Goal: Information Seeking & Learning: Learn about a topic

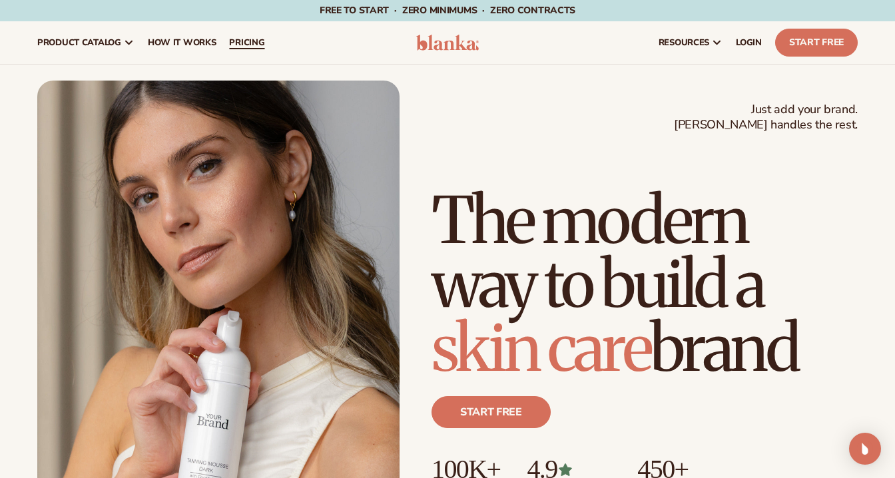
click at [242, 33] on link "pricing" at bounding box center [246, 42] width 49 height 43
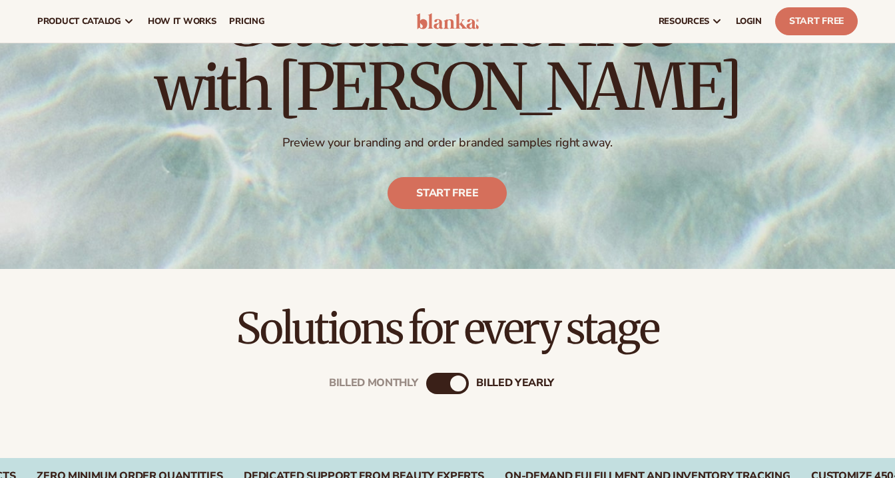
scroll to position [133, 0]
click at [435, 198] on link "Start free" at bounding box center [447, 194] width 119 height 32
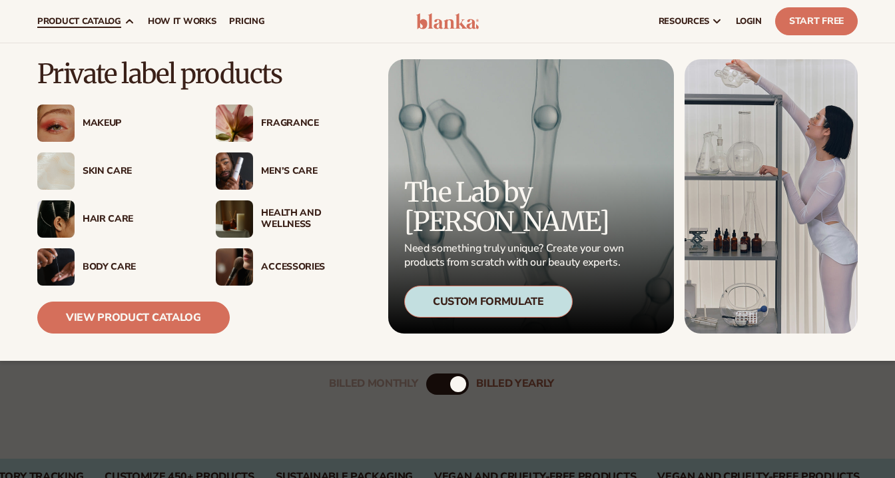
click at [107, 125] on div "Makeup" at bounding box center [136, 123] width 107 height 11
click at [101, 120] on div "Makeup" at bounding box center [136, 123] width 107 height 11
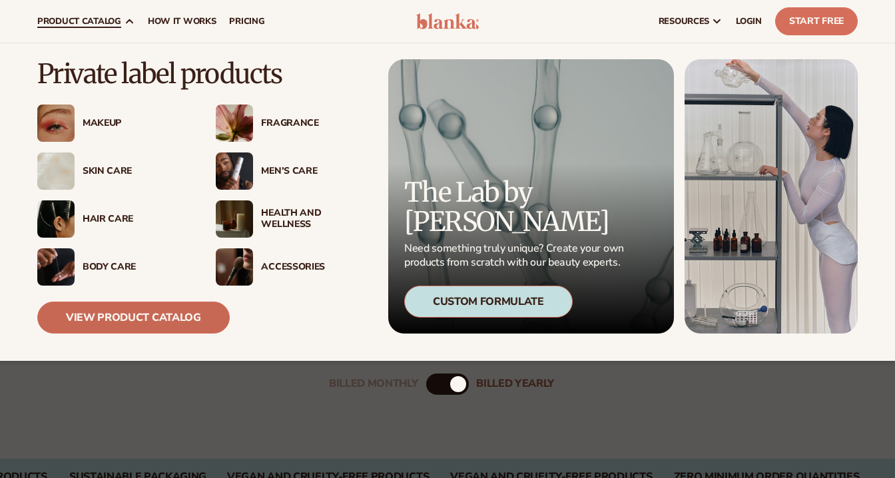
click at [173, 320] on link "View Product Catalog" at bounding box center [133, 318] width 192 height 32
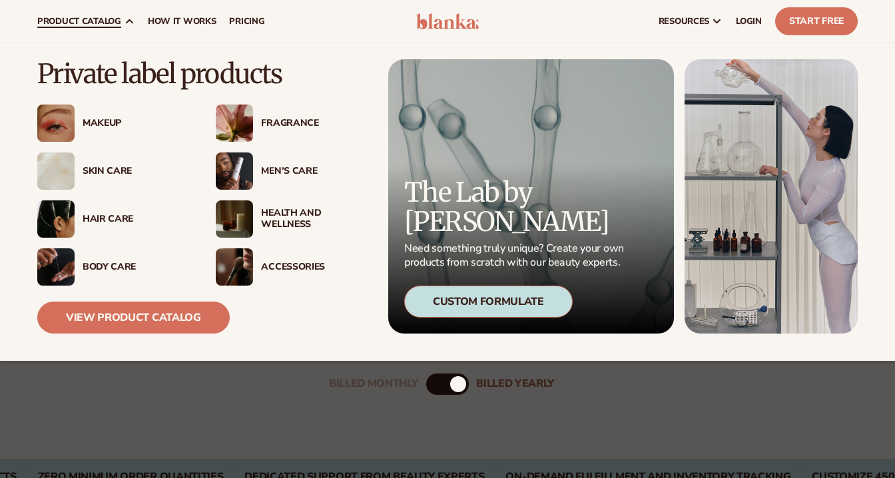
click at [94, 123] on div "Makeup" at bounding box center [136, 123] width 107 height 11
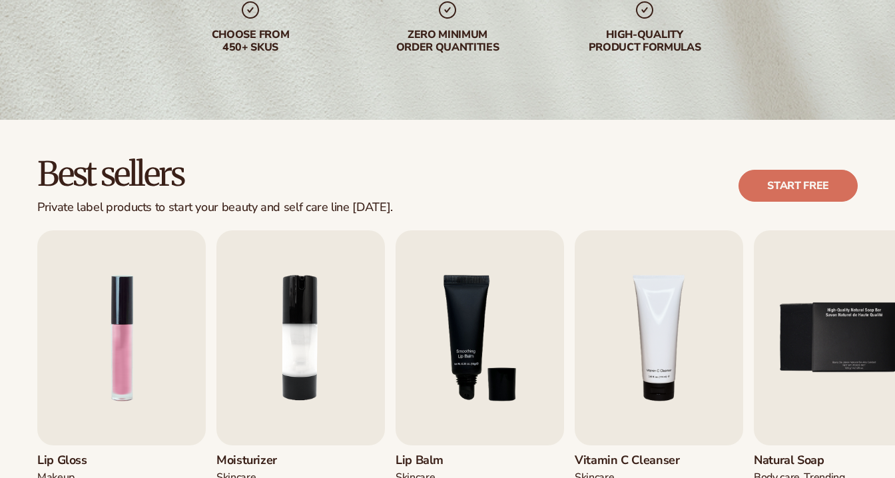
scroll to position [339, 0]
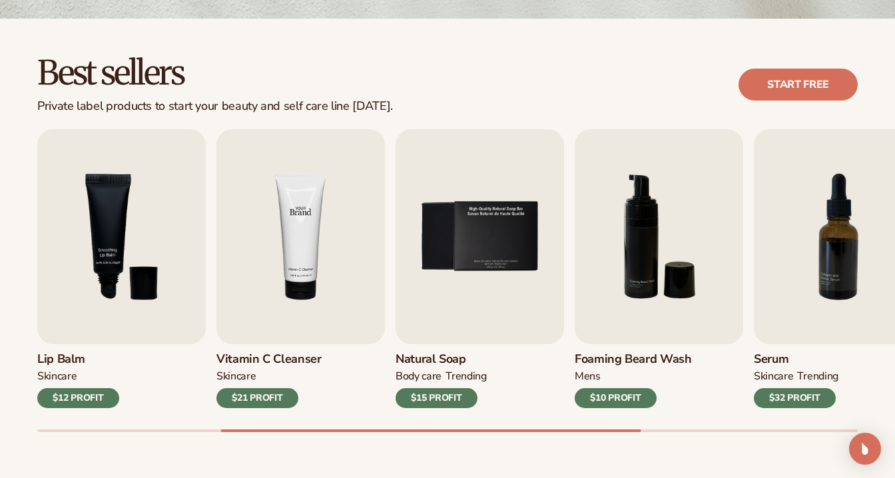
click at [240, 249] on img "4 / 9" at bounding box center [300, 236] width 169 height 215
click at [338, 234] on img "4 / 9" at bounding box center [300, 236] width 169 height 215
click at [300, 233] on img "4 / 9" at bounding box center [300, 236] width 169 height 215
click at [311, 258] on img "4 / 9" at bounding box center [300, 236] width 169 height 215
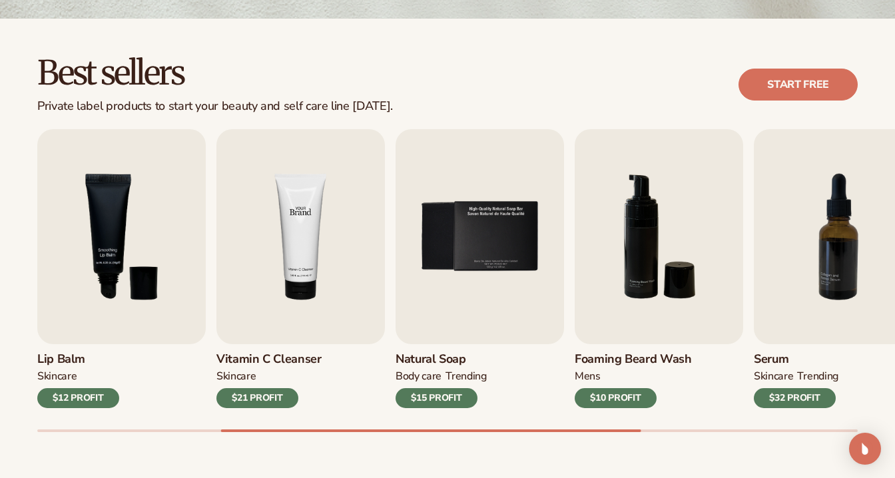
click at [311, 258] on img "4 / 9" at bounding box center [300, 236] width 169 height 215
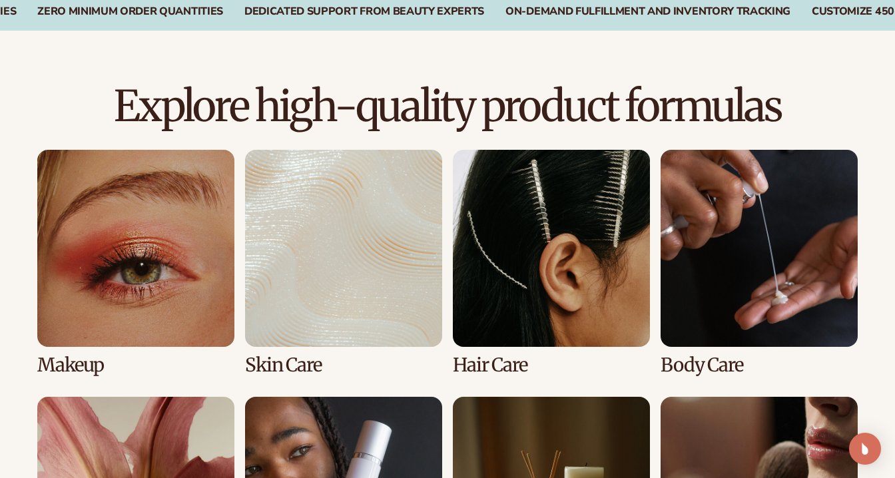
scroll to position [846, 0]
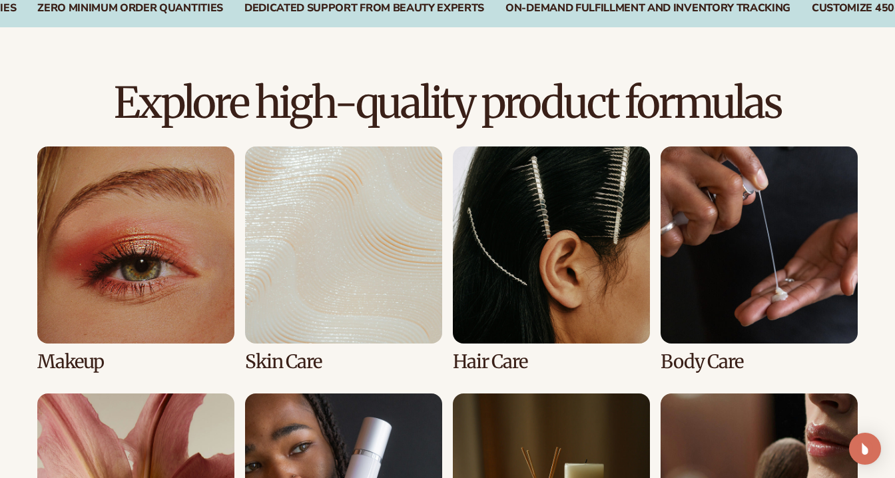
click at [178, 262] on link "1 / 8" at bounding box center [135, 260] width 197 height 226
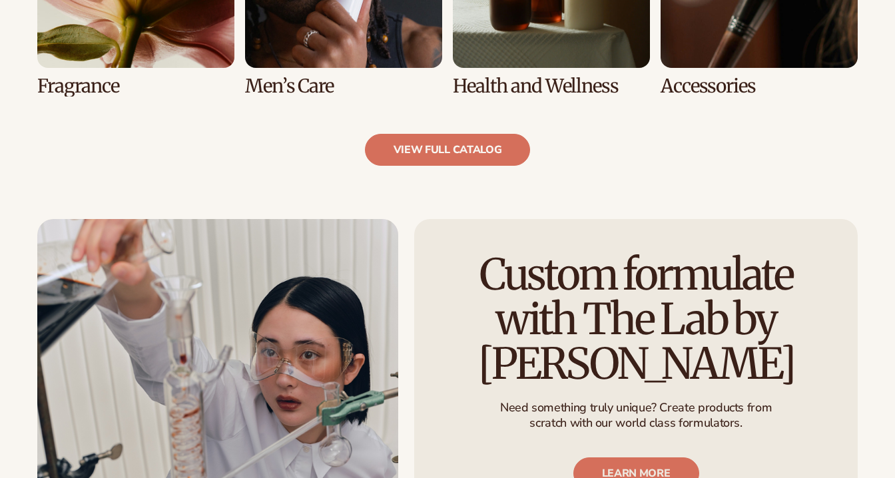
scroll to position [1389, 0]
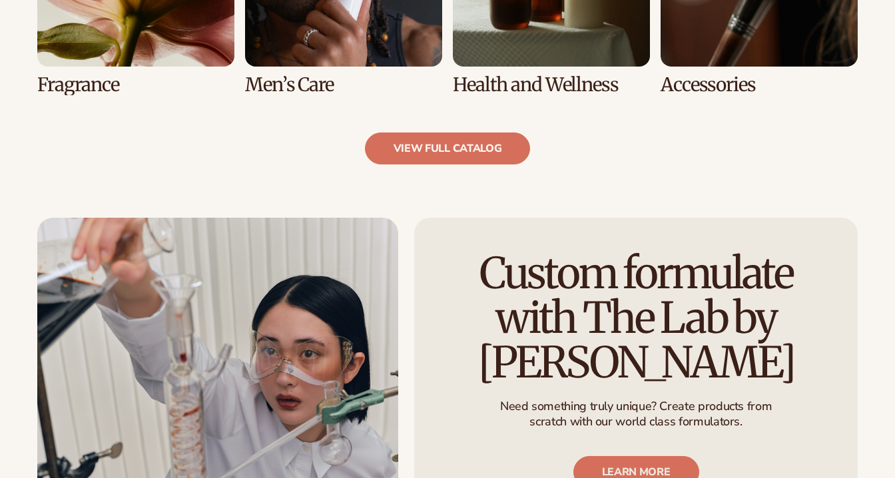
click at [496, 142] on link "view full catalog" at bounding box center [448, 149] width 166 height 32
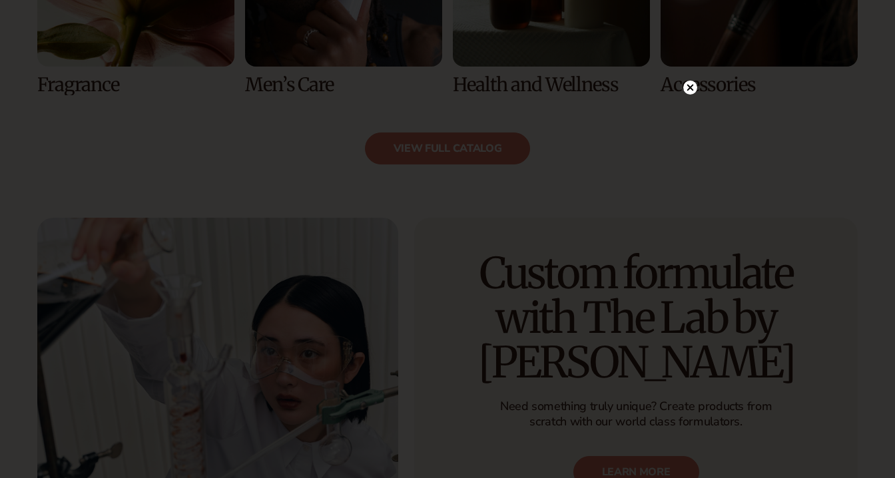
click at [689, 88] on icon at bounding box center [690, 87] width 7 height 7
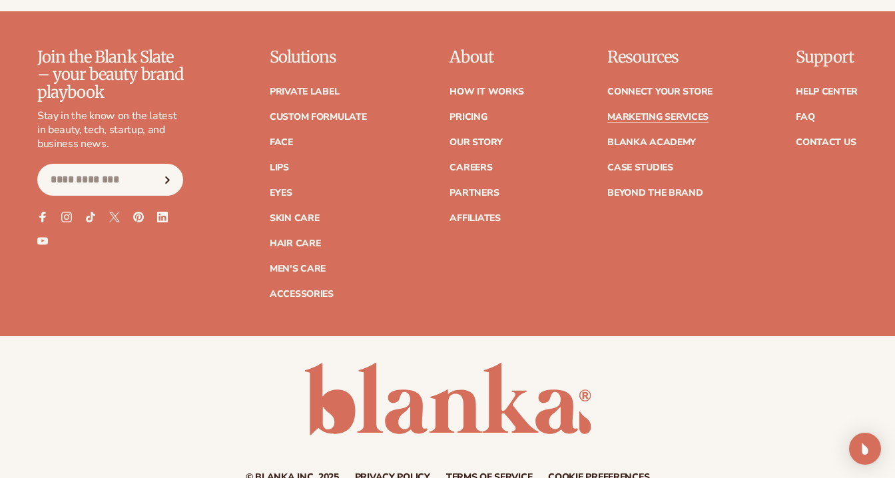
scroll to position [2420, 0]
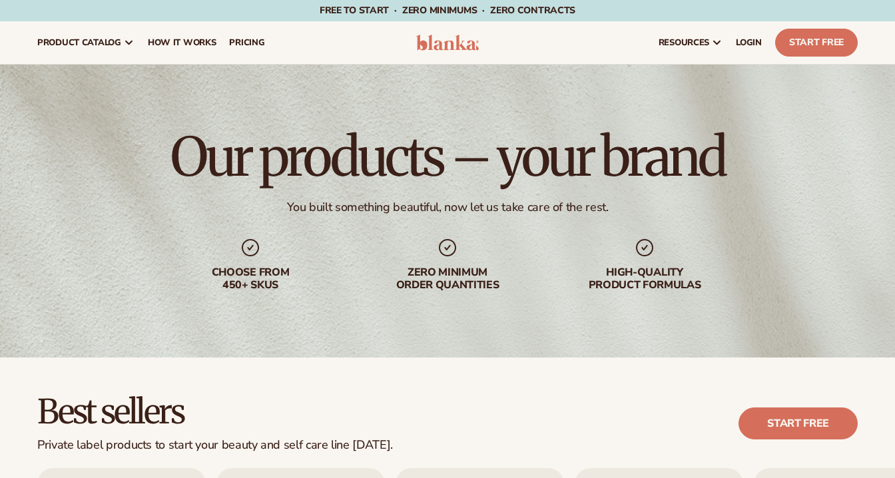
scroll to position [846, 0]
